Goal: Transaction & Acquisition: Purchase product/service

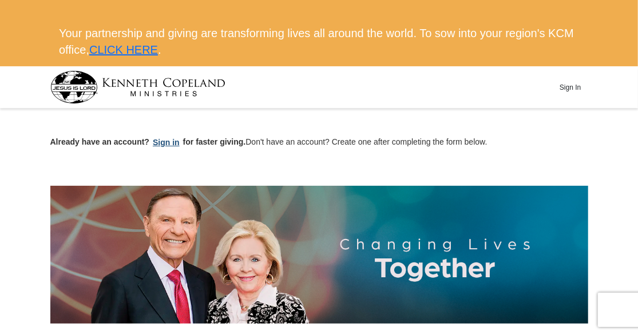
click at [172, 144] on button "Sign in" at bounding box center [166, 142] width 34 height 13
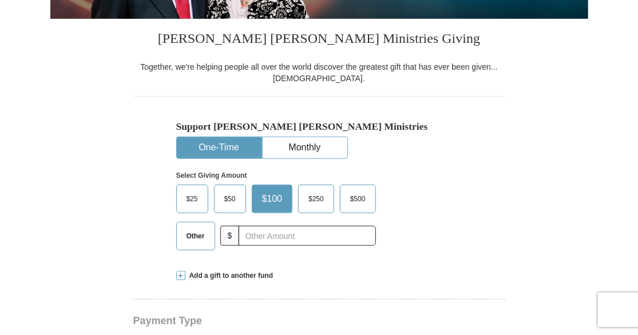
scroll to position [284, 0]
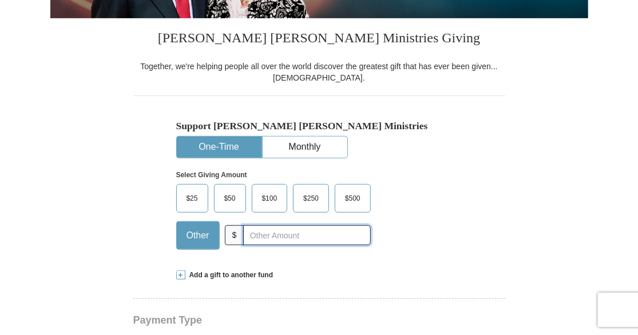
click at [248, 239] on input "text" at bounding box center [306, 235] width 127 height 20
type input "6.60"
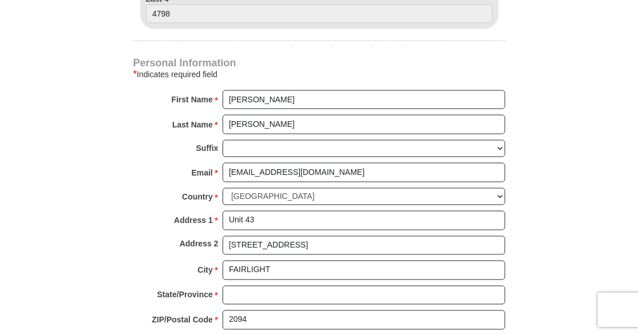
scroll to position [754, 0]
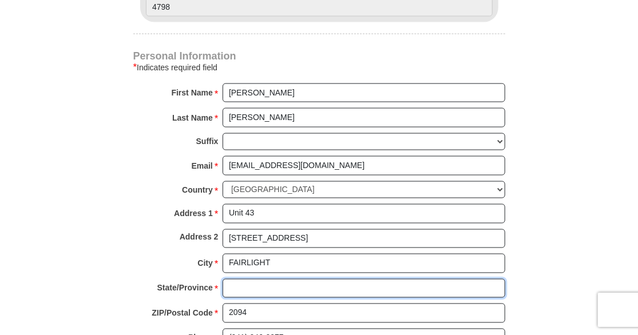
click at [258, 283] on input "State/Province *" at bounding box center [364, 288] width 283 height 19
type input "[GEOGRAPHIC_DATA]"
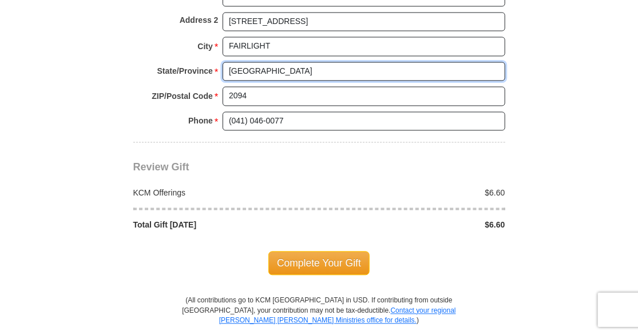
scroll to position [980, 0]
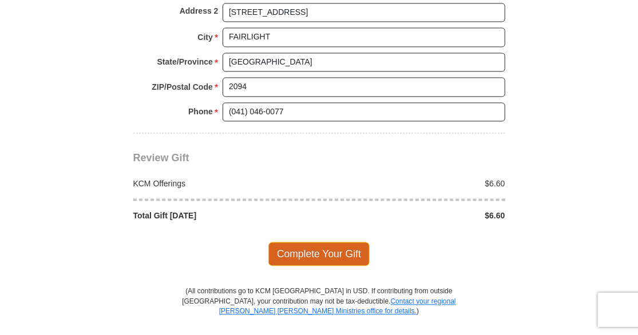
click at [319, 246] on span "Complete Your Gift" at bounding box center [318, 254] width 101 height 24
